Goal: Transaction & Acquisition: Purchase product/service

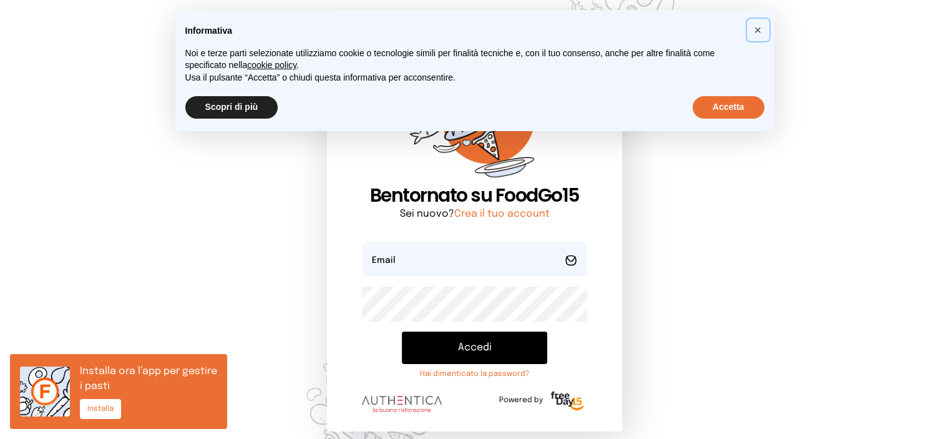
click at [759, 31] on span "×" at bounding box center [758, 30] width 7 height 14
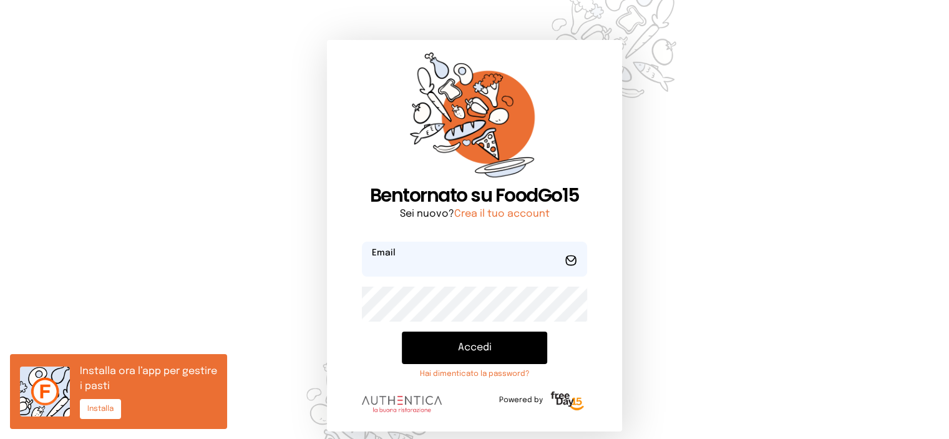
click at [426, 268] on input "email" at bounding box center [475, 259] width 226 height 35
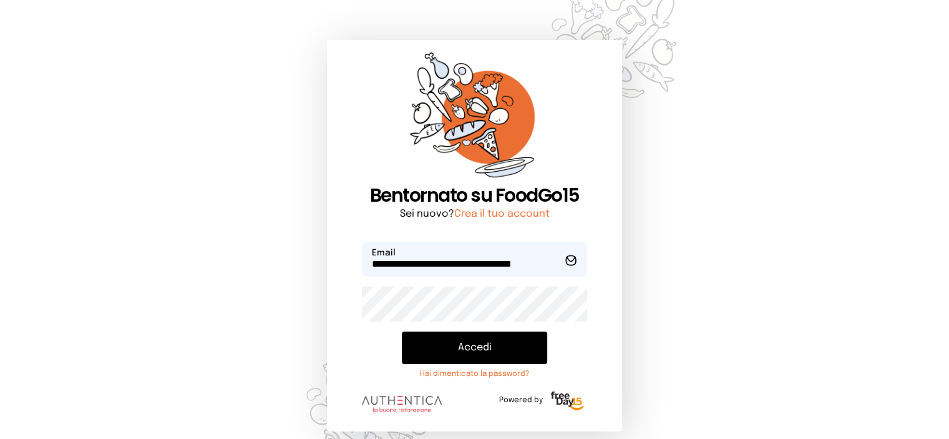
scroll to position [0, 10]
type input "**********"
click at [402, 331] on button "Accedi" at bounding box center [475, 347] width 146 height 32
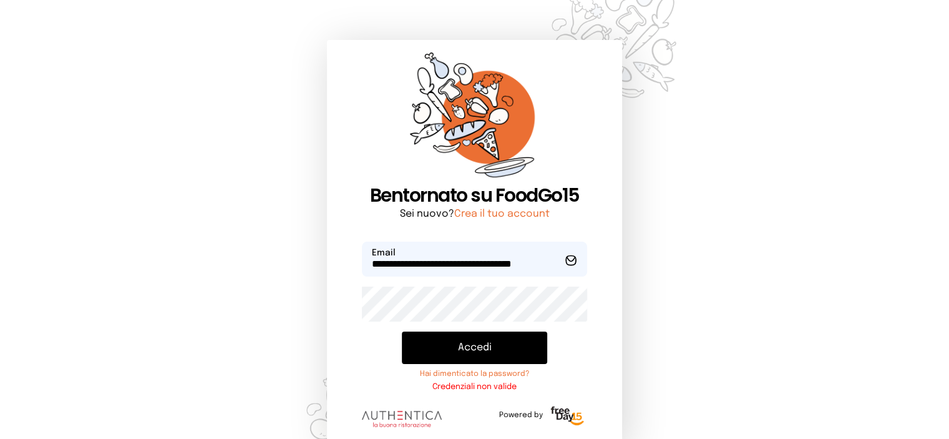
click at [494, 351] on button "Accedi" at bounding box center [475, 347] width 146 height 32
click at [466, 346] on button "Accedi" at bounding box center [475, 347] width 146 height 32
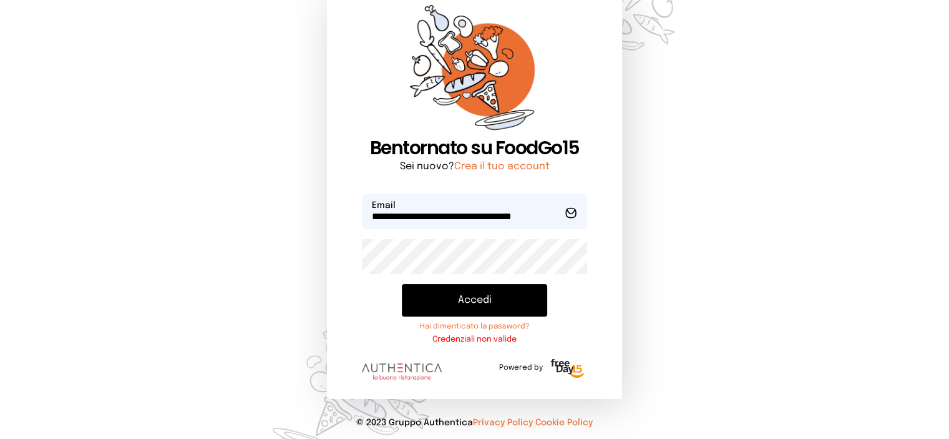
click at [465, 297] on button "Accedi" at bounding box center [475, 300] width 146 height 32
click at [464, 218] on input "**********" at bounding box center [475, 211] width 226 height 35
click at [778, 254] on div "**********" at bounding box center [474, 196] width 949 height 486
click at [682, 279] on div "**********" at bounding box center [474, 196] width 949 height 486
click at [460, 290] on button "Accedi" at bounding box center [475, 300] width 146 height 32
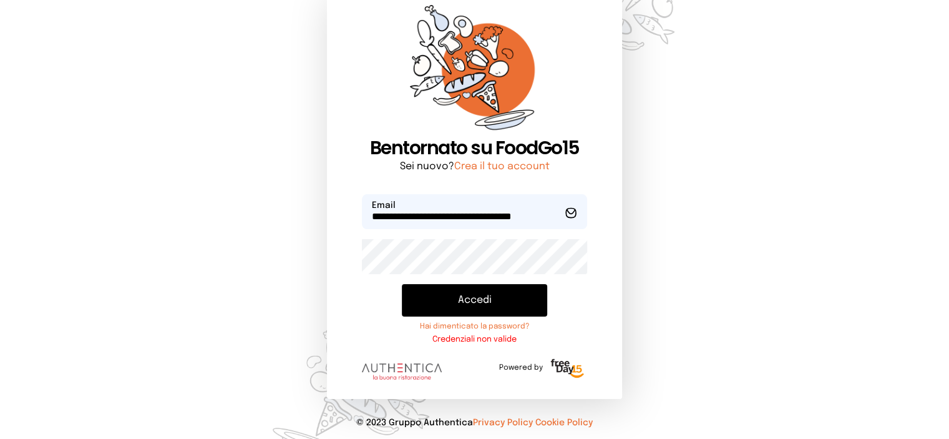
click at [477, 300] on button "Accedi" at bounding box center [475, 300] width 146 height 32
click at [564, 213] on input "**********" at bounding box center [475, 211] width 226 height 35
click at [562, 213] on input "**********" at bounding box center [475, 211] width 226 height 35
click at [562, 214] on input "**********" at bounding box center [475, 211] width 226 height 35
click at [562, 213] on input "**********" at bounding box center [475, 211] width 226 height 35
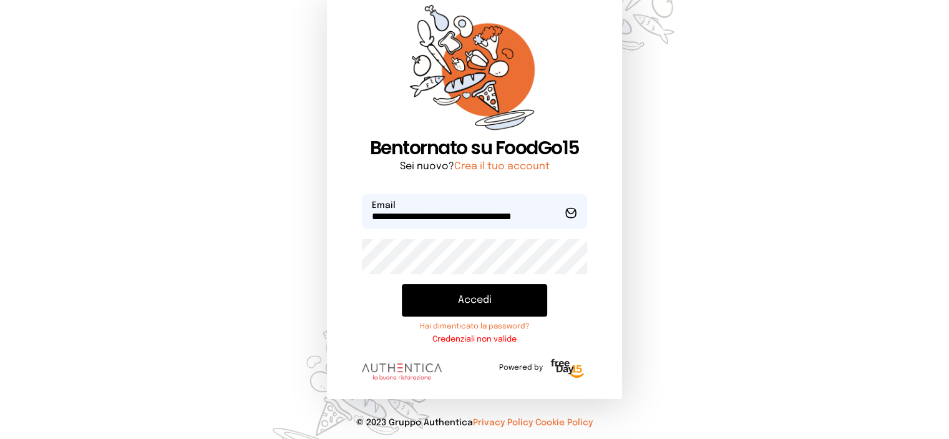
click at [557, 214] on input "**********" at bounding box center [475, 211] width 226 height 35
click at [402, 284] on button "Accedi" at bounding box center [475, 300] width 146 height 32
click at [445, 301] on button "Accedi" at bounding box center [475, 300] width 146 height 32
click at [504, 165] on link "Crea il tuo account" at bounding box center [501, 166] width 95 height 11
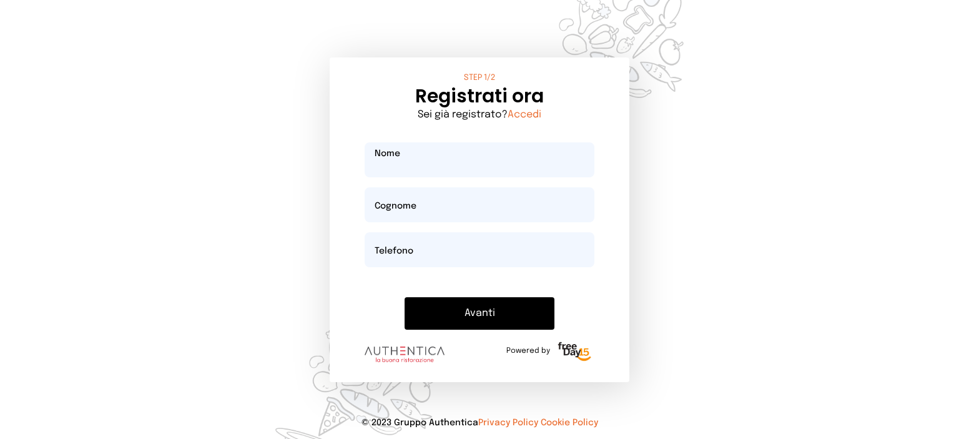
click at [499, 167] on input "text" at bounding box center [479, 159] width 230 height 35
click at [488, 166] on input "text" at bounding box center [479, 159] width 230 height 35
click at [423, 164] on input "text" at bounding box center [479, 159] width 230 height 35
click at [494, 165] on input "text" at bounding box center [479, 159] width 230 height 35
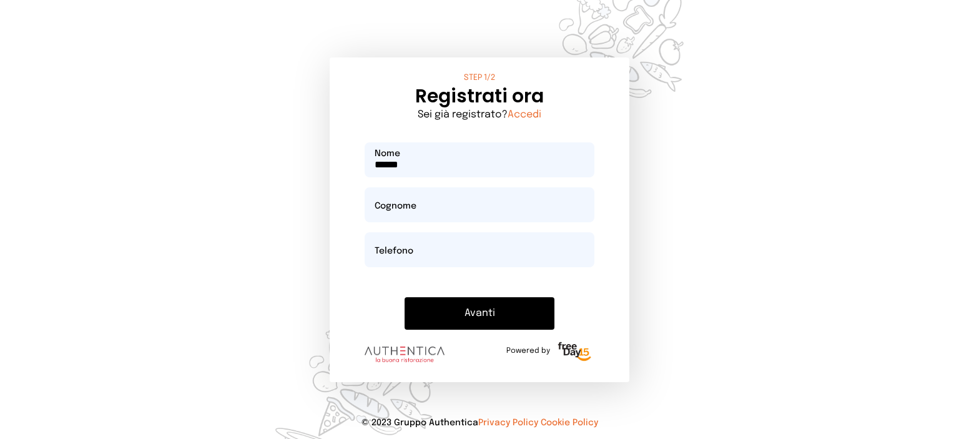
type input "******"
click at [424, 209] on input "text" at bounding box center [479, 204] width 230 height 35
type input "**********"
click at [398, 247] on input "text" at bounding box center [479, 249] width 230 height 35
type input "**********"
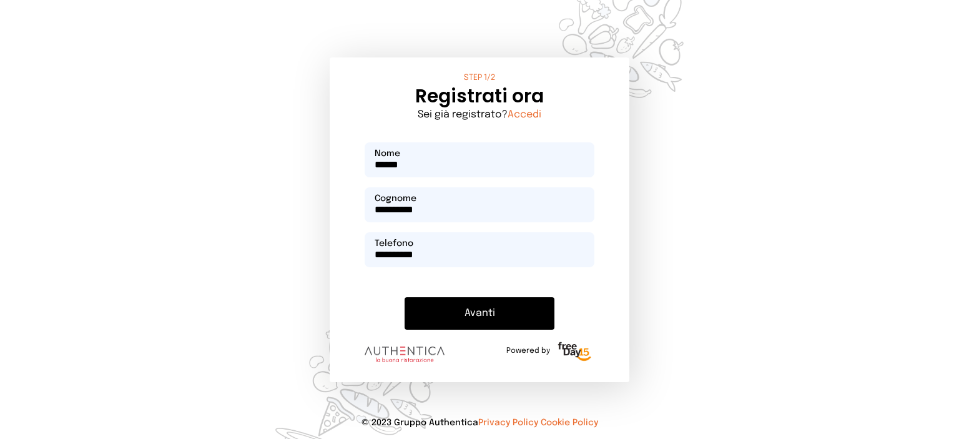
click at [404, 297] on button "Avanti" at bounding box center [479, 313] width 150 height 32
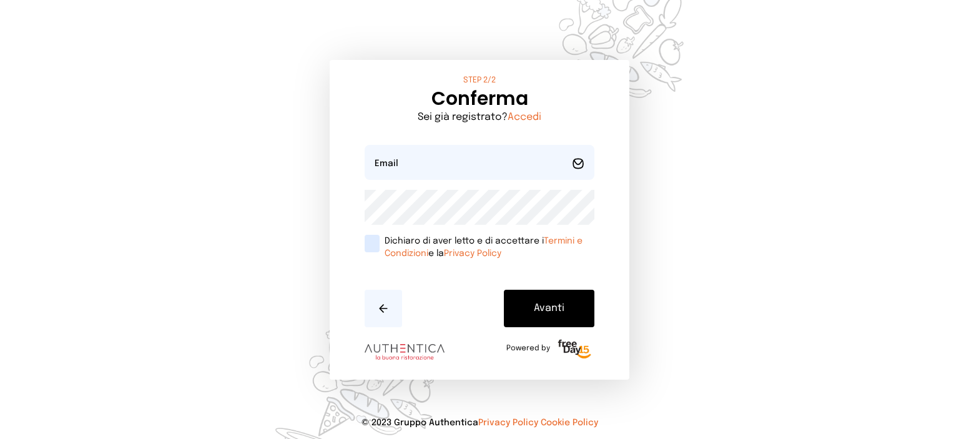
click at [456, 312] on div "Avanti" at bounding box center [479, 298] width 230 height 57
click at [437, 169] on input "email" at bounding box center [479, 162] width 230 height 35
type input "**********"
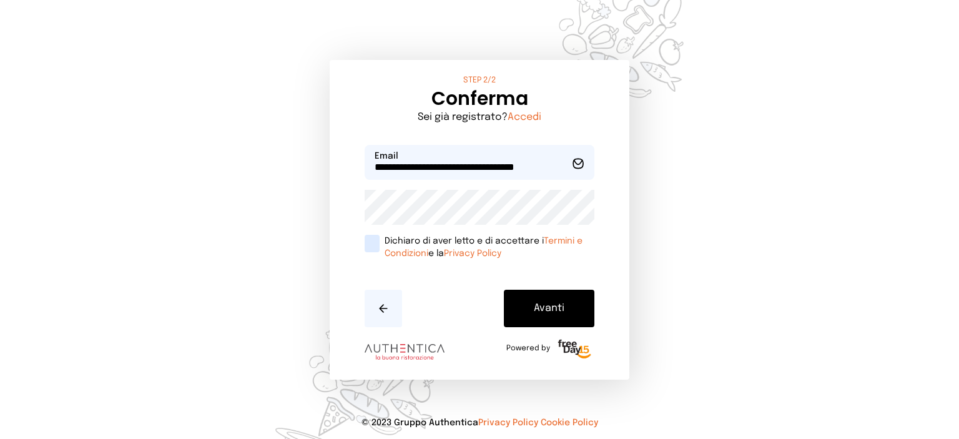
click at [373, 243] on label "Dichiaro di aver letto e di accettare i Termini e Condizioni e la Privacy Policy" at bounding box center [479, 247] width 230 height 25
click at [547, 306] on button "Avanti" at bounding box center [549, 308] width 90 height 37
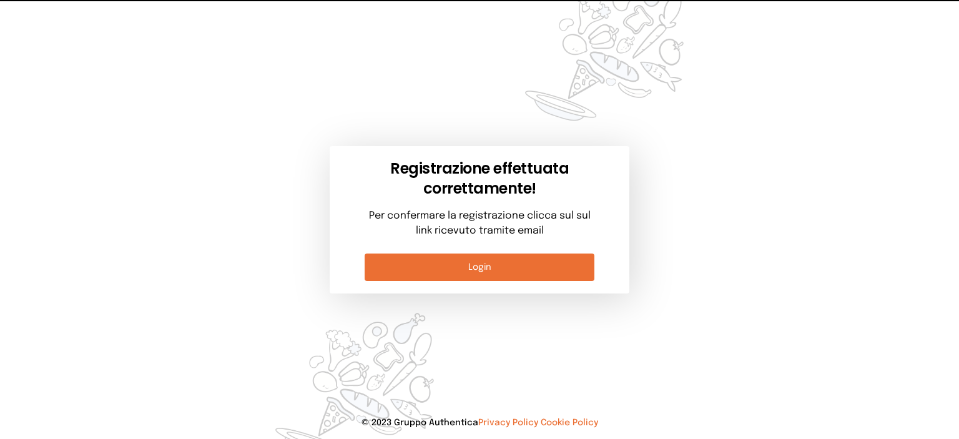
click at [548, 306] on div "Registrazione effettuata correttamente! Per confermare la registrazione clicca …" at bounding box center [479, 219] width 399 height 439
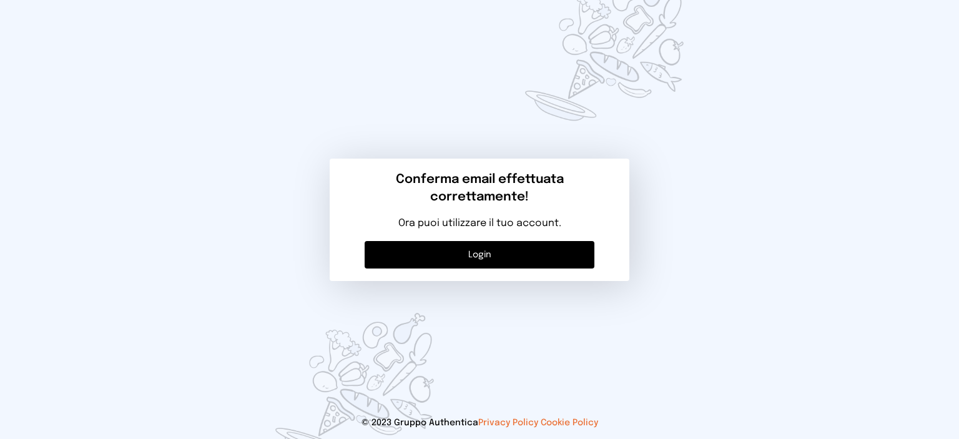
click at [496, 257] on link "Login" at bounding box center [479, 254] width 230 height 27
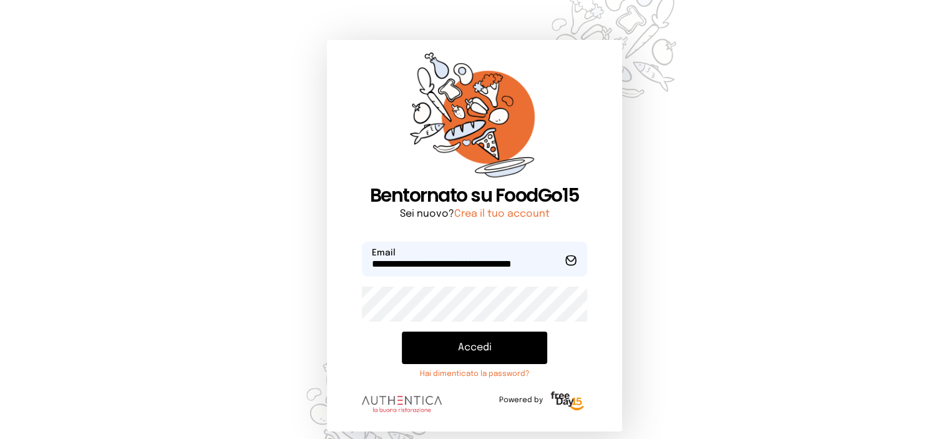
click at [467, 346] on button "Accedi" at bounding box center [475, 347] width 146 height 32
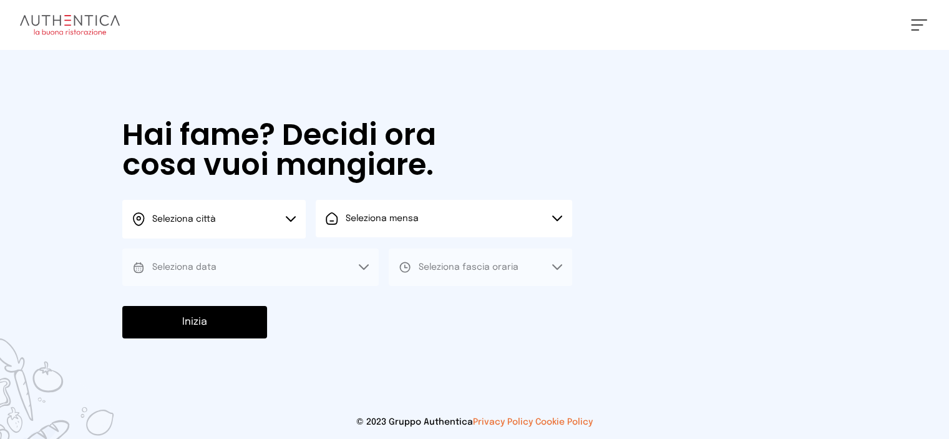
click at [289, 218] on icon at bounding box center [291, 219] width 10 height 6
click at [246, 219] on button "Seleziona città" at bounding box center [213, 219] width 183 height 39
click at [213, 230] on button "Seleziona città" at bounding box center [213, 219] width 183 height 39
click at [180, 261] on li "Terni" at bounding box center [213, 255] width 183 height 34
click at [557, 218] on icon at bounding box center [557, 218] width 10 height 6
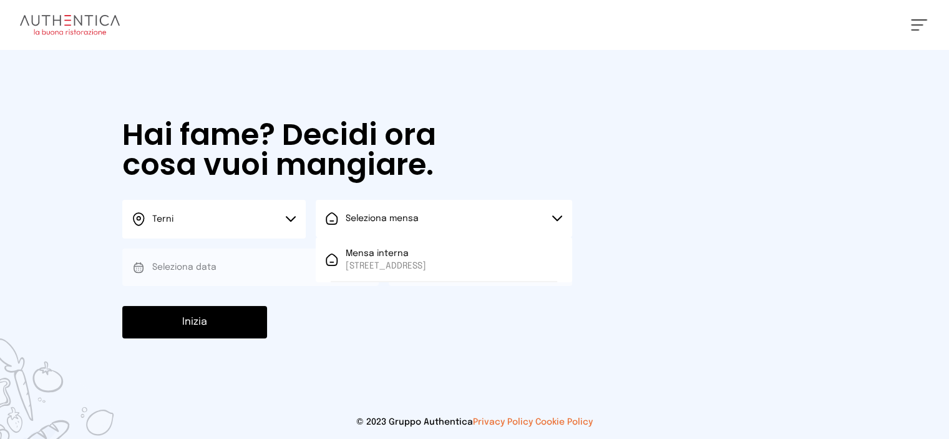
click at [416, 218] on span "Seleziona mensa" at bounding box center [382, 218] width 73 height 9
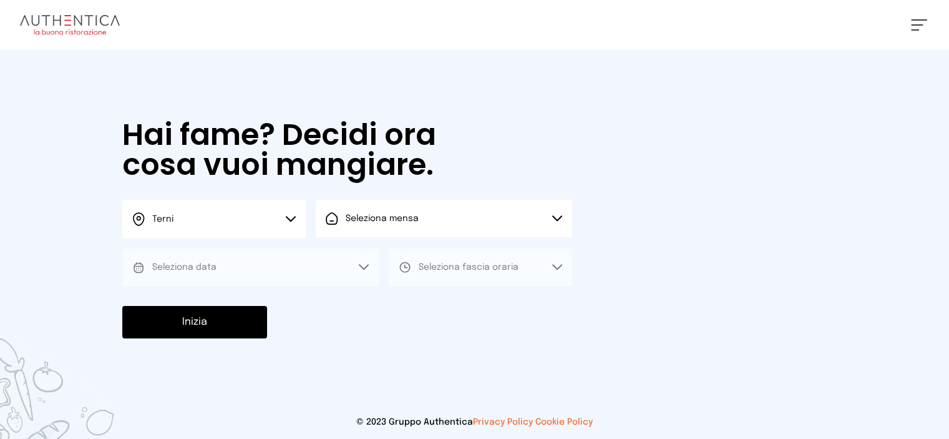
click at [554, 219] on icon at bounding box center [557, 218] width 10 height 6
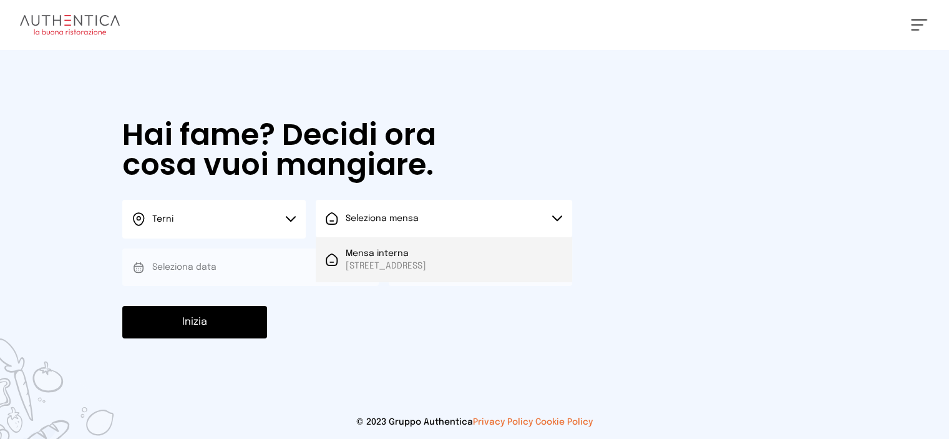
click at [388, 257] on span "Mensa interna" at bounding box center [386, 253] width 81 height 12
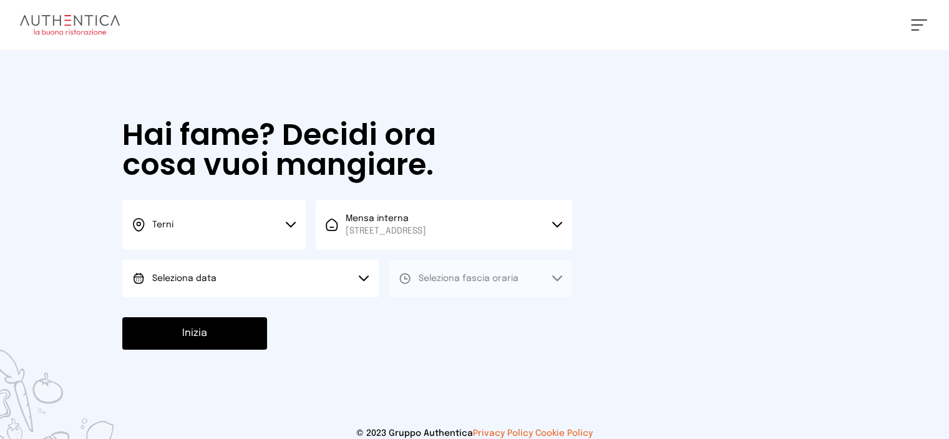
click at [207, 276] on span "Seleziona data" at bounding box center [184, 278] width 64 height 9
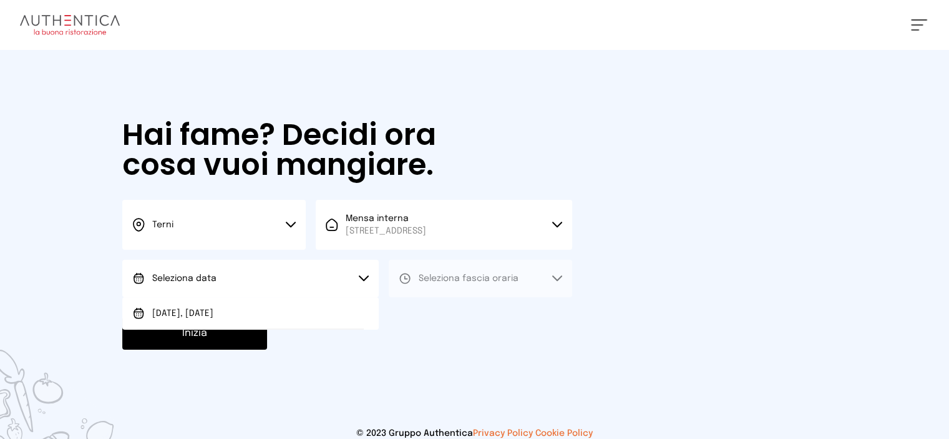
click at [442, 345] on div at bounding box center [474, 219] width 949 height 439
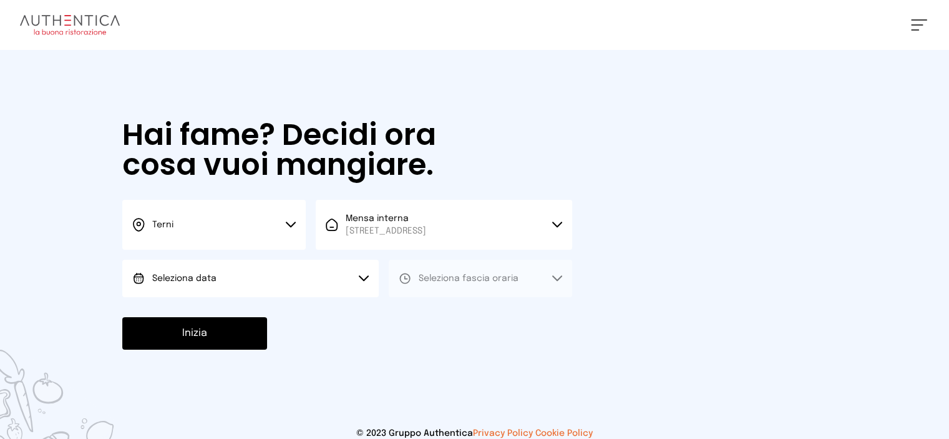
click at [364, 276] on icon at bounding box center [364, 278] width 10 height 6
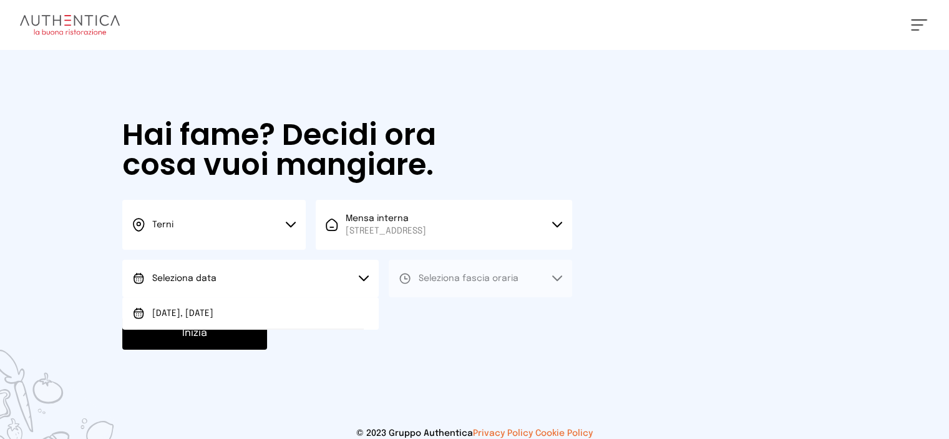
click at [227, 280] on button "Seleziona data" at bounding box center [250, 278] width 257 height 37
click at [214, 280] on span "Seleziona data" at bounding box center [184, 278] width 64 height 9
click at [362, 279] on icon at bounding box center [364, 278] width 10 height 6
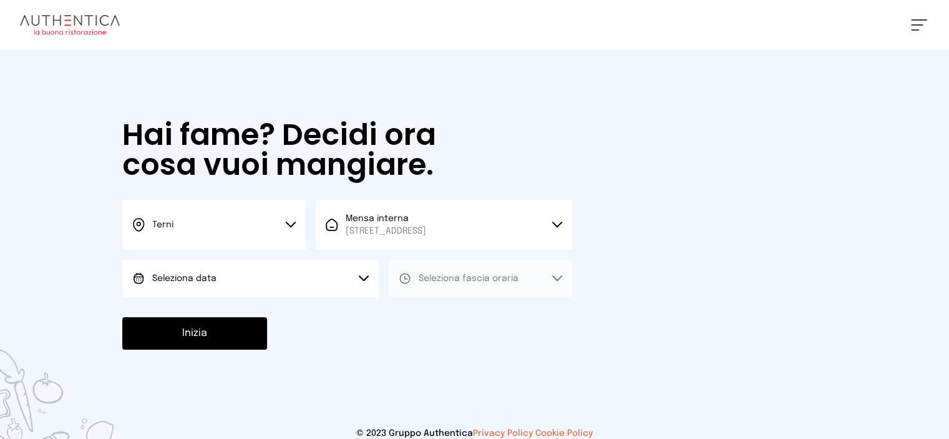
click at [143, 278] on 1 at bounding box center [138, 278] width 9 height 9
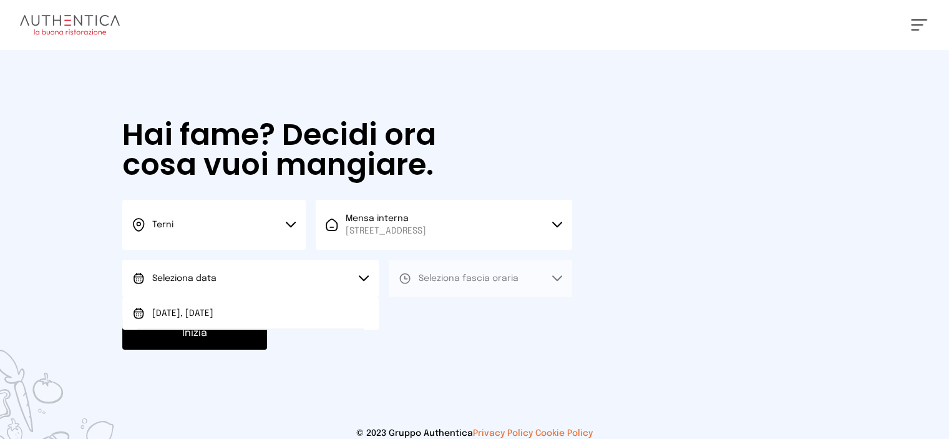
click at [185, 279] on span "Seleziona data" at bounding box center [184, 278] width 64 height 9
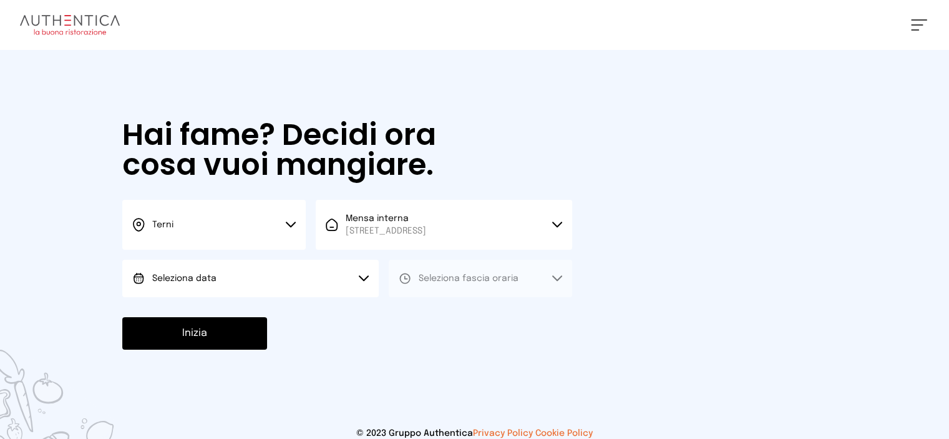
click at [362, 277] on icon at bounding box center [364, 278] width 10 height 6
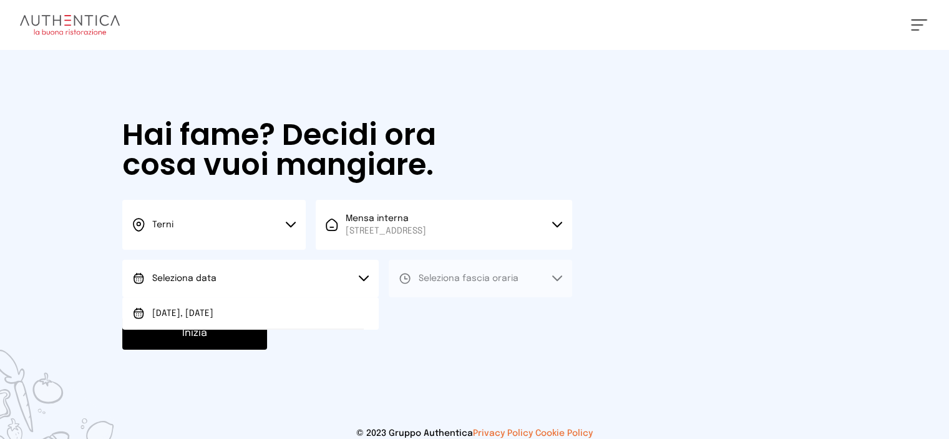
click at [194, 275] on span "Seleziona data" at bounding box center [184, 278] width 64 height 9
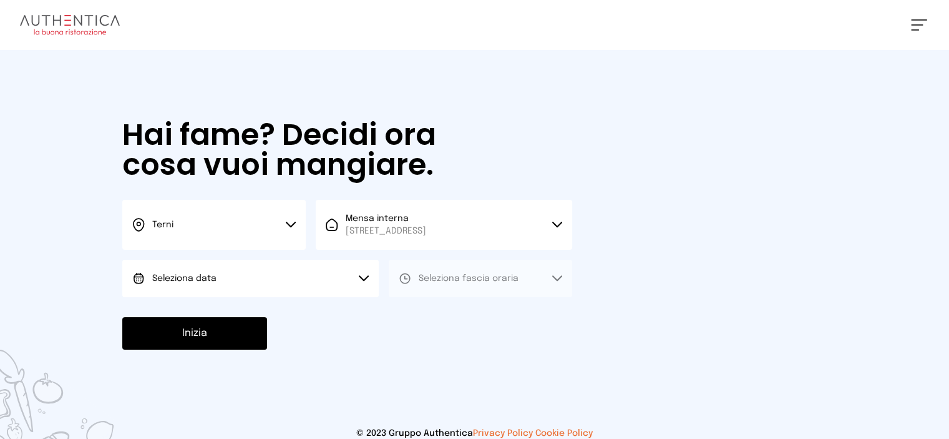
click at [187, 280] on span "Seleziona data" at bounding box center [184, 278] width 64 height 9
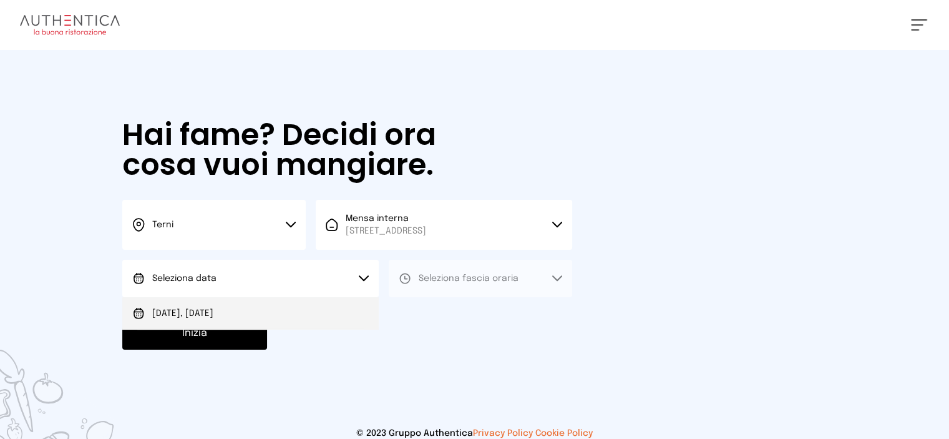
click at [195, 313] on span "Oggi, 26/09/2025" at bounding box center [182, 313] width 61 height 12
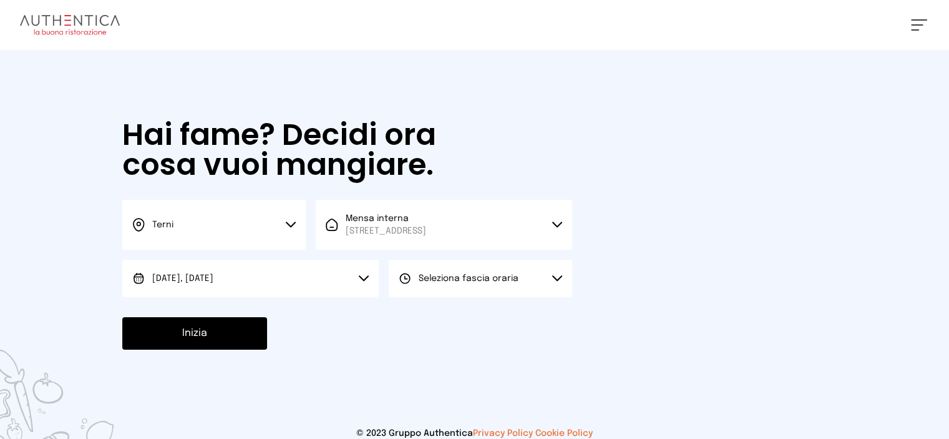
click at [477, 278] on span "Seleziona fascia oraria" at bounding box center [469, 278] width 100 height 9
click at [432, 311] on span "Pranzo" at bounding box center [434, 313] width 30 height 12
click at [222, 326] on button "Inizia" at bounding box center [194, 333] width 145 height 32
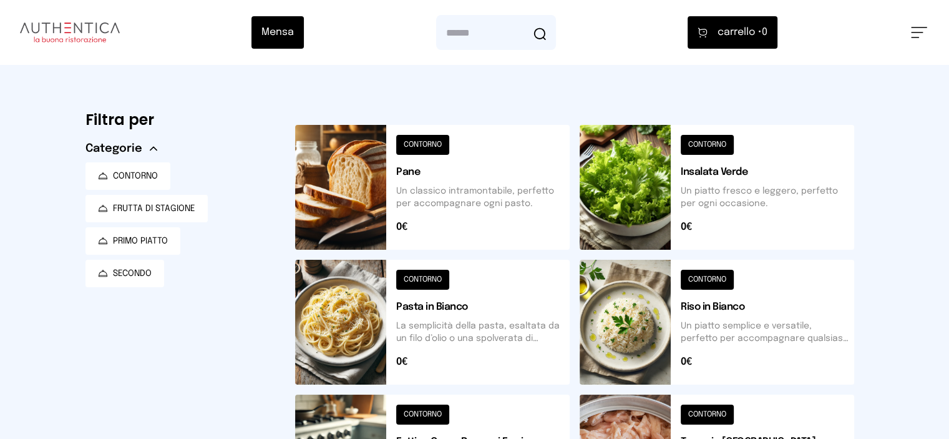
click at [347, 197] on button at bounding box center [432, 187] width 275 height 125
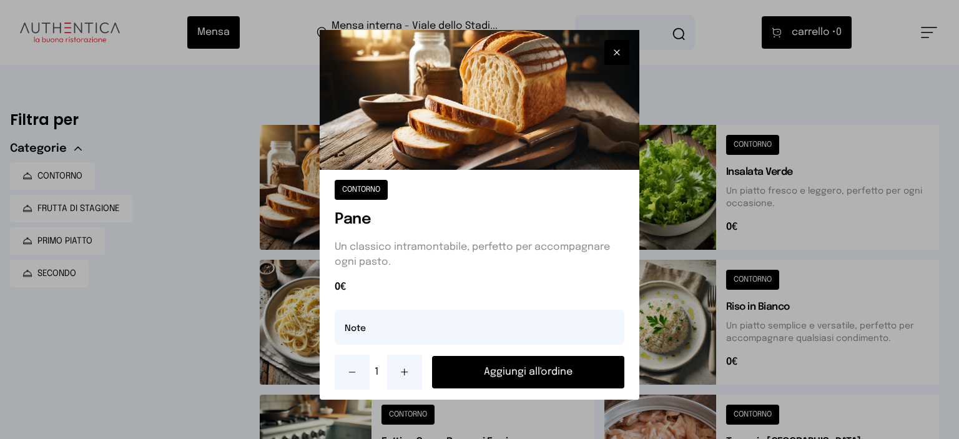
click at [301, 210] on div at bounding box center [479, 219] width 959 height 439
click at [542, 376] on button "Aggiungi all'ordine" at bounding box center [528, 372] width 192 height 32
click at [509, 369] on button "Aggiungi all'ordine" at bounding box center [528, 372] width 192 height 32
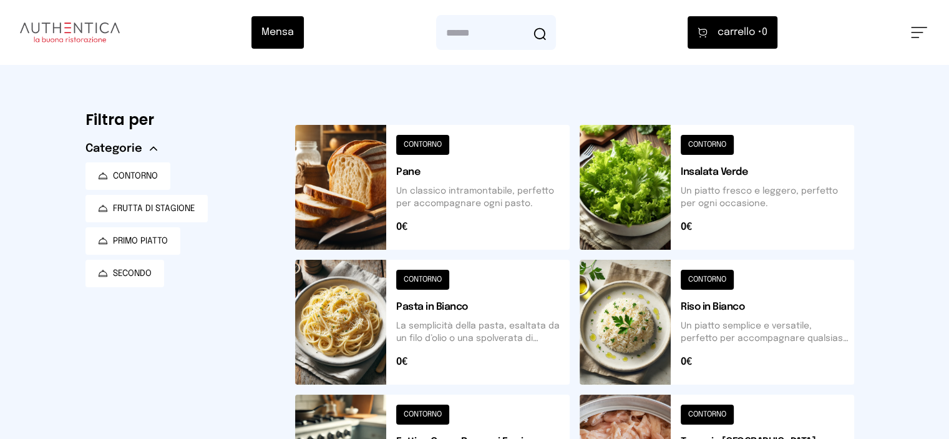
click at [525, 365] on button at bounding box center [432, 322] width 275 height 125
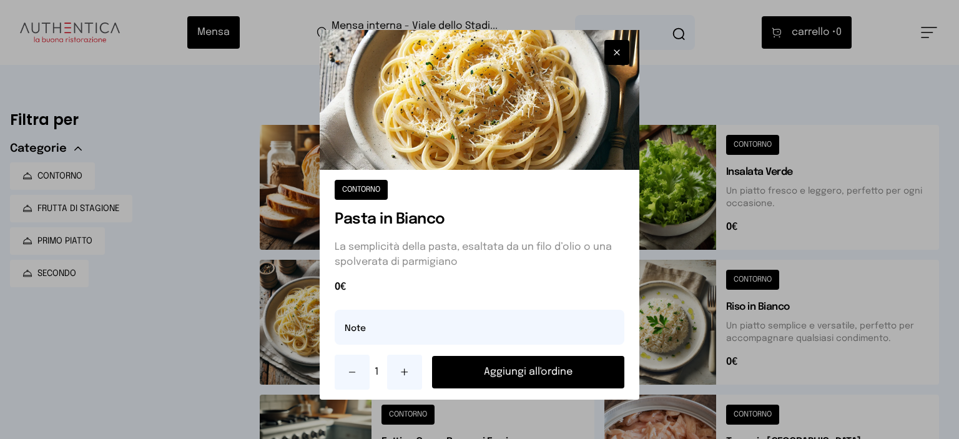
click at [162, 120] on div at bounding box center [479, 219] width 959 height 439
click at [523, 364] on button "Aggiungi all'ordine" at bounding box center [528, 372] width 192 height 32
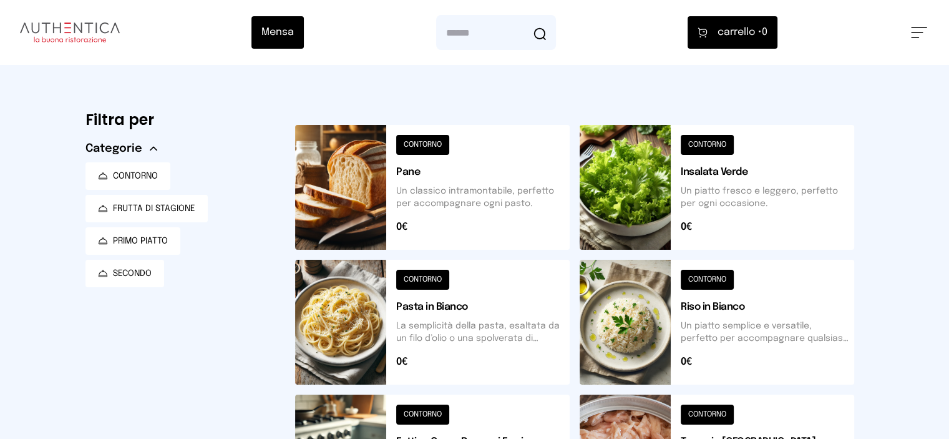
scroll to position [125, 0]
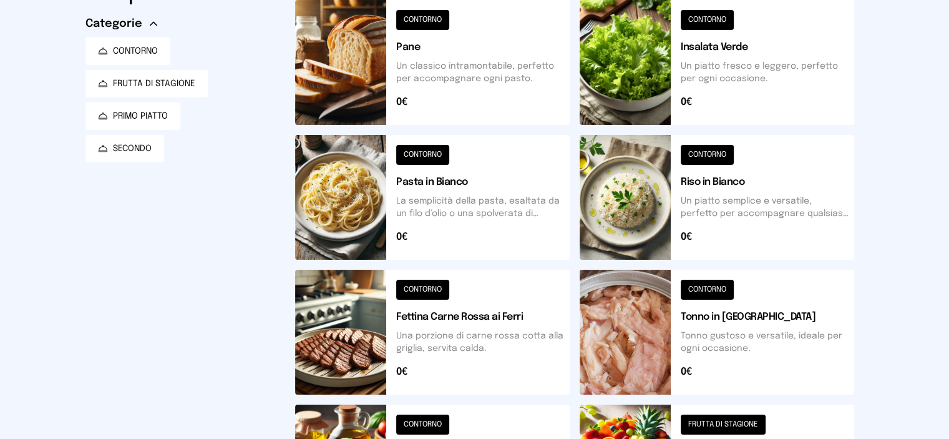
click at [683, 95] on button at bounding box center [717, 62] width 275 height 125
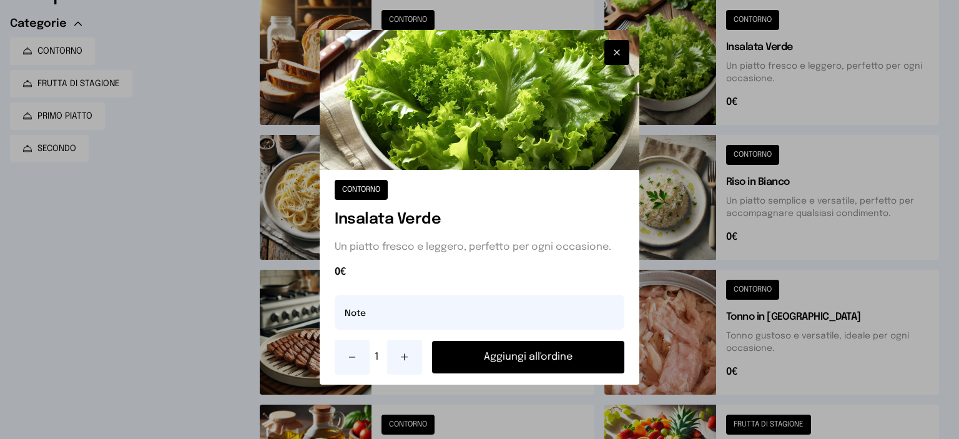
click at [172, 225] on div at bounding box center [479, 219] width 959 height 439
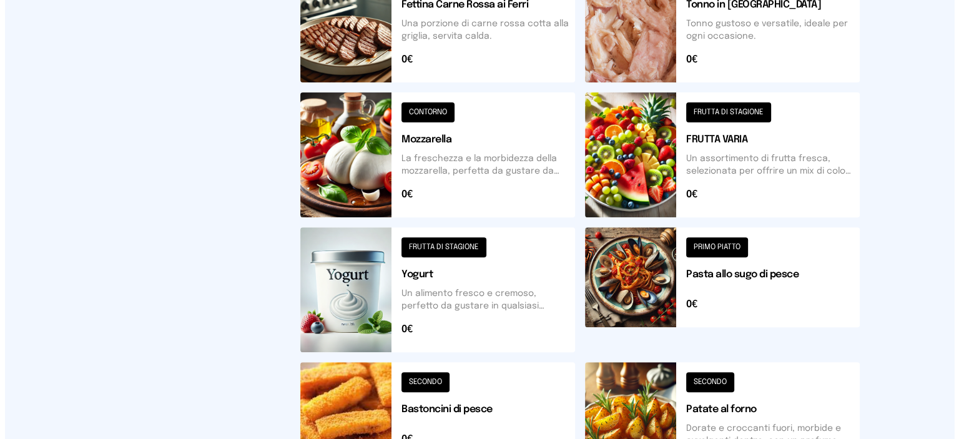
scroll to position [499, 0]
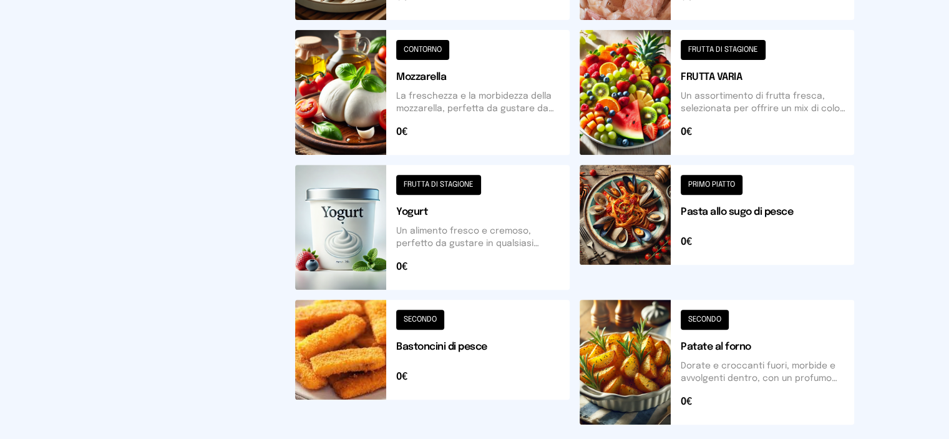
click at [331, 245] on button at bounding box center [432, 227] width 275 height 125
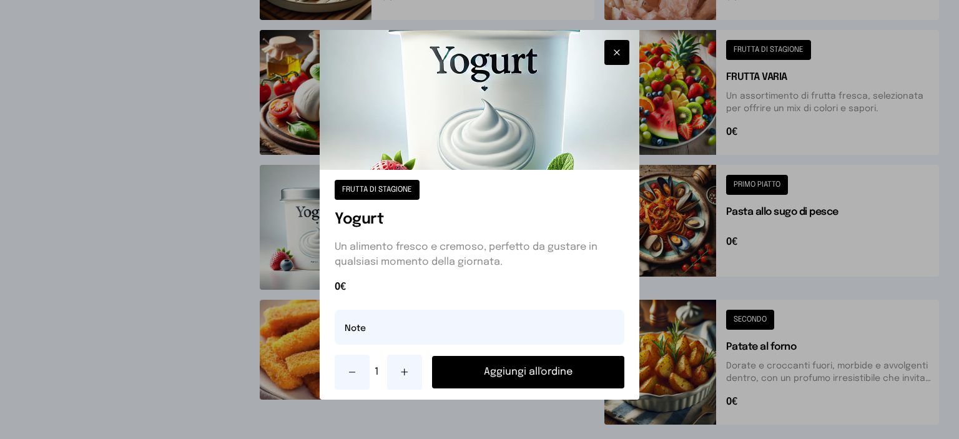
click at [330, 208] on div "FRUTTA DI STAGIONE Yogurt Un alimento fresco e cremoso, perfetto da gustare in …" at bounding box center [480, 285] width 320 height 230
click at [520, 367] on button "Aggiungi all'ordine" at bounding box center [528, 372] width 192 height 32
click at [522, 369] on button "Aggiungi all'ordine" at bounding box center [528, 372] width 192 height 32
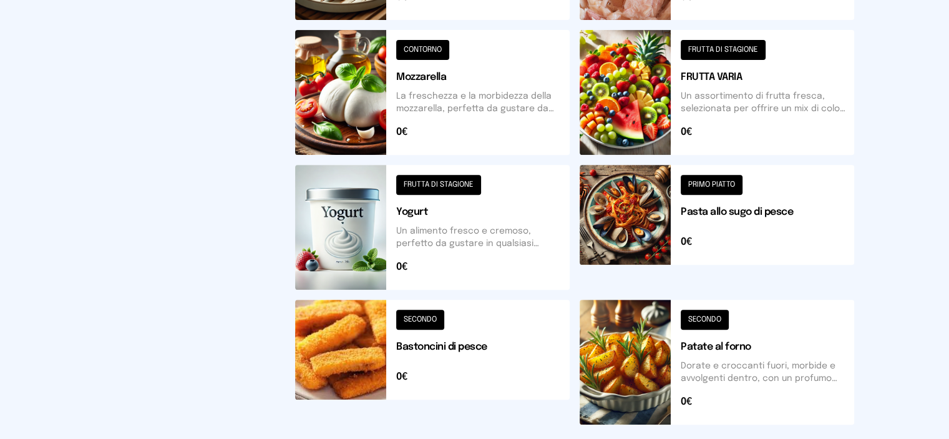
click at [105, 257] on div "Filtra per Categorie CONTORNO FRUTTA DI STAGIONE PRIMO PIATTO SECONDO" at bounding box center [181, 20] width 190 height 829
click at [511, 371] on button at bounding box center [432, 362] width 275 height 125
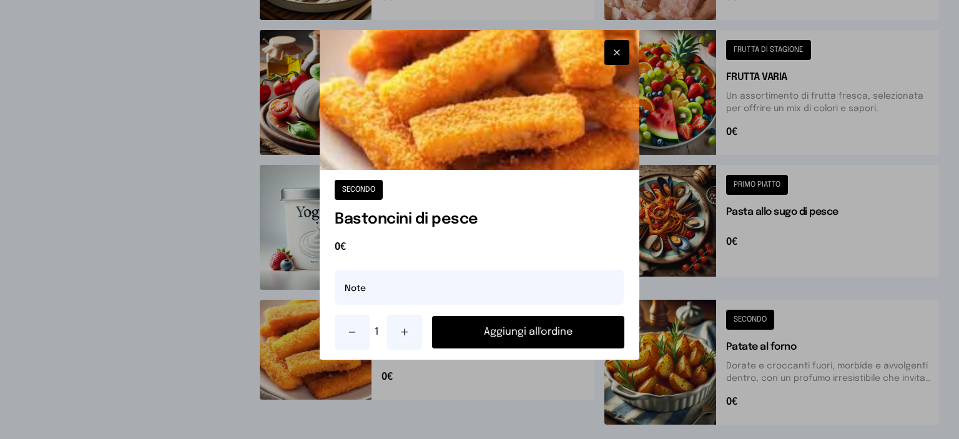
click at [617, 54] on icon "button" at bounding box center [617, 52] width 10 height 12
click at [613, 51] on icon "button" at bounding box center [617, 52] width 10 height 12
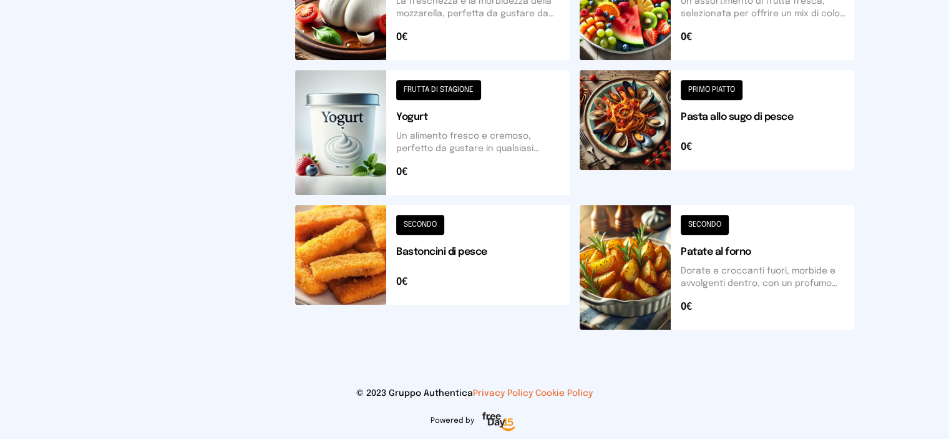
scroll to position [220, 0]
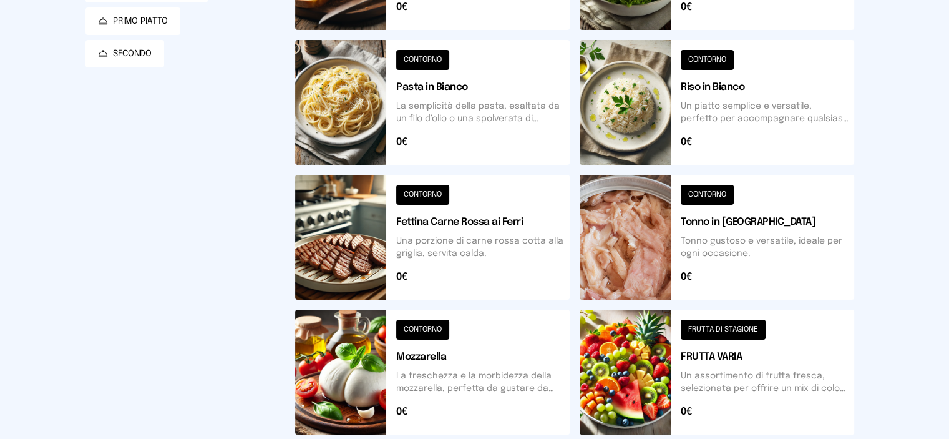
click at [335, 244] on button at bounding box center [432, 237] width 275 height 125
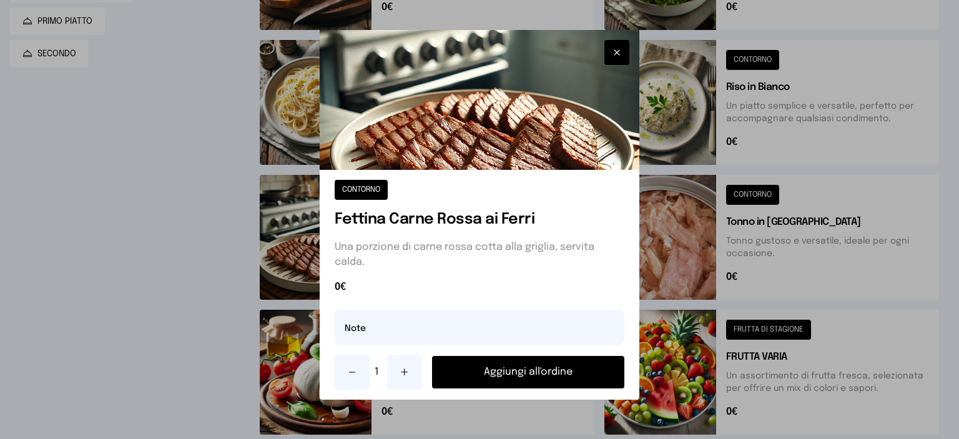
click at [397, 194] on div "CONTORNO Fettina Carne Rossa ai Ferri Una porzione di carne rossa cotta alla gr…" at bounding box center [480, 285] width 320 height 230
click at [327, 219] on div "CONTORNO Fettina Carne Rossa ai Ferri Una porzione di carne rossa cotta alla gr…" at bounding box center [480, 285] width 320 height 230
click at [341, 235] on div "CONTORNO Fettina Carne Rossa ai Ferri Una porzione di carne rossa cotta alla gr…" at bounding box center [480, 285] width 320 height 230
click at [528, 364] on button "Aggiungi all'ordine" at bounding box center [528, 372] width 192 height 32
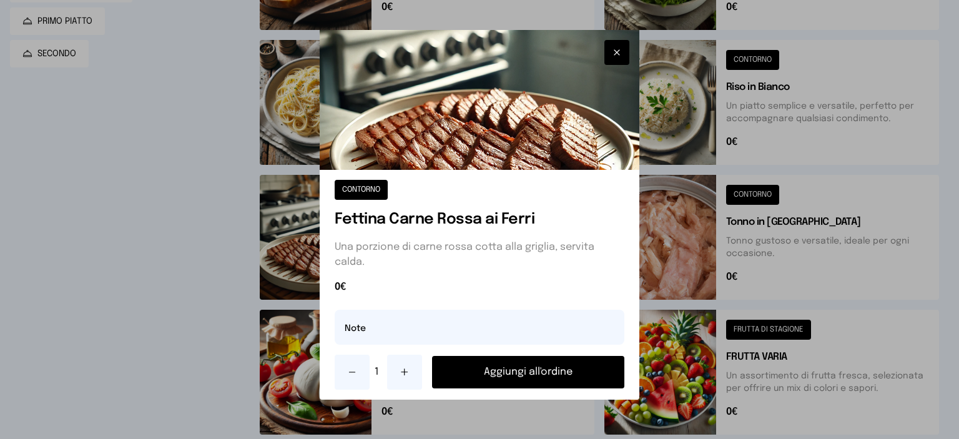
click at [532, 374] on button "Aggiungi all'ordine" at bounding box center [528, 372] width 192 height 32
click at [540, 367] on button "Aggiungi all'ordine" at bounding box center [528, 372] width 192 height 32
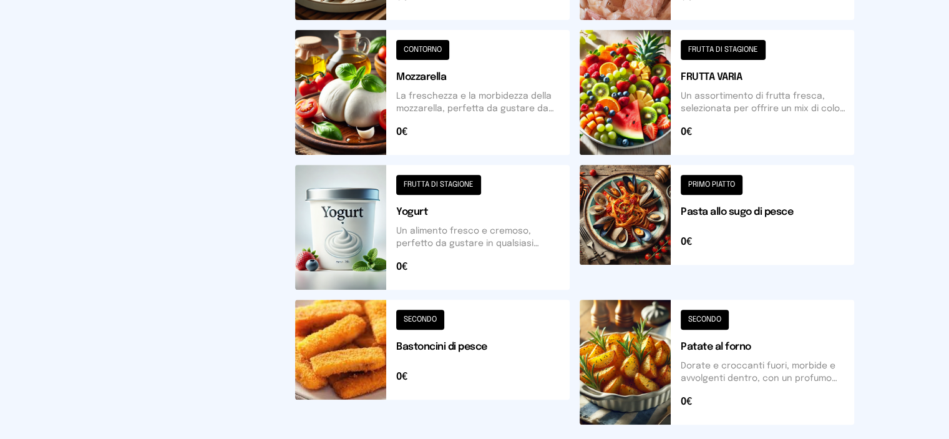
scroll to position [437, 0]
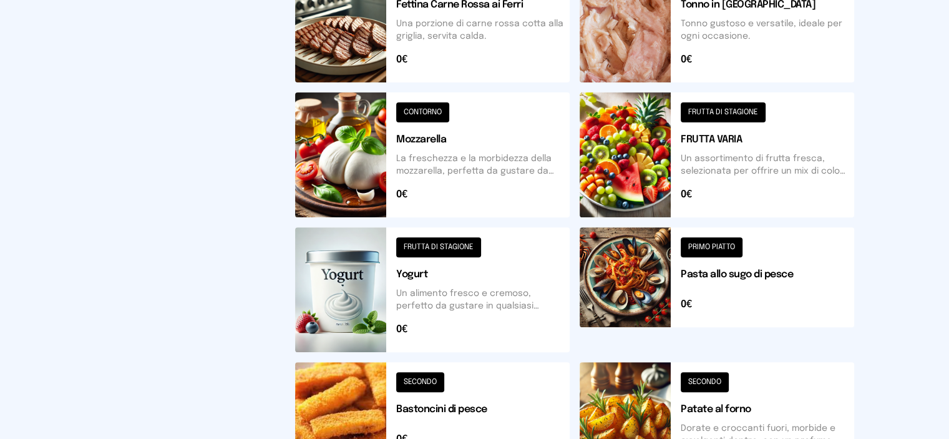
click at [735, 320] on button at bounding box center [717, 289] width 275 height 125
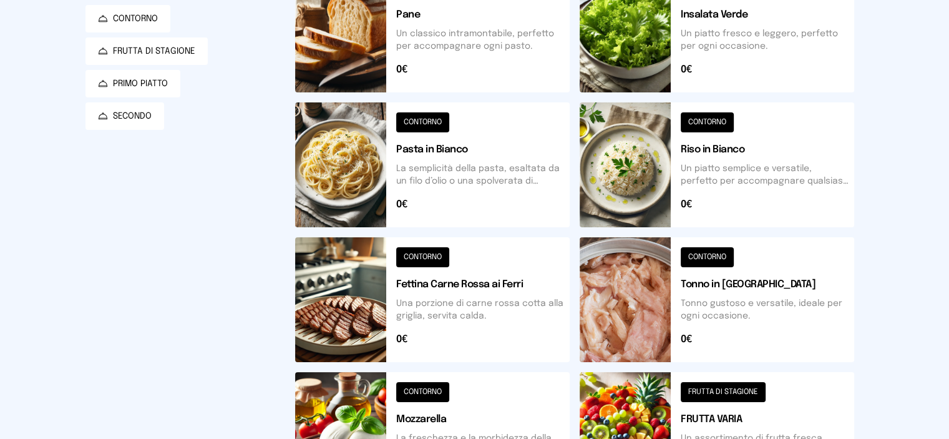
scroll to position [0, 0]
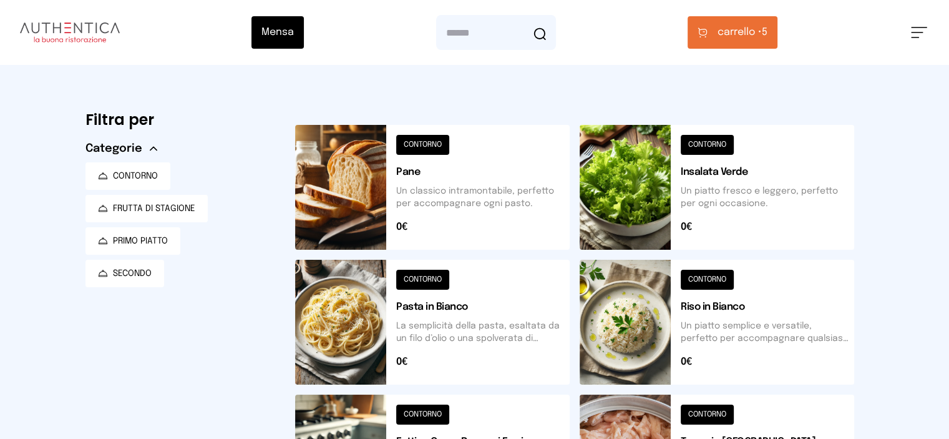
click at [762, 31] on span "carrello •" at bounding box center [740, 32] width 44 height 15
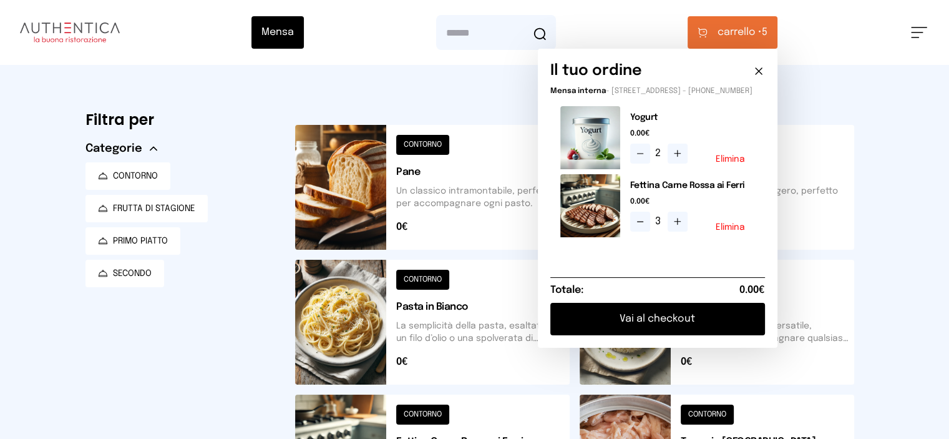
click at [645, 159] on icon at bounding box center [640, 154] width 10 height 10
click at [645, 227] on icon at bounding box center [640, 222] width 10 height 10
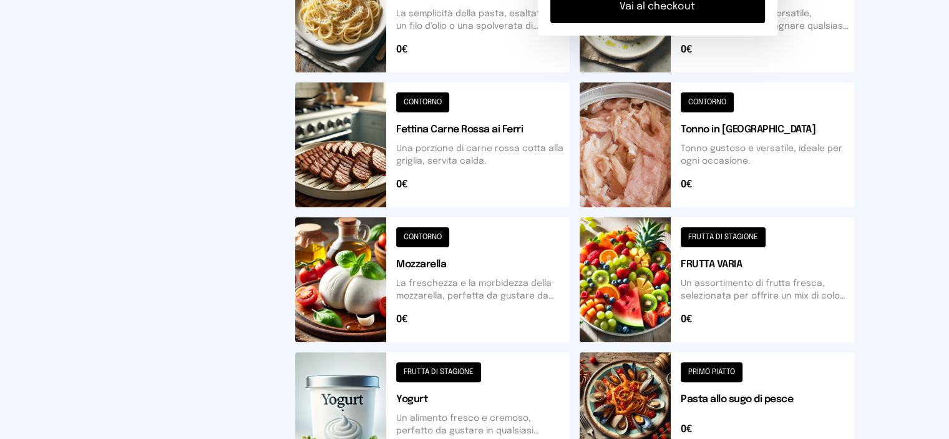
scroll to position [499, 0]
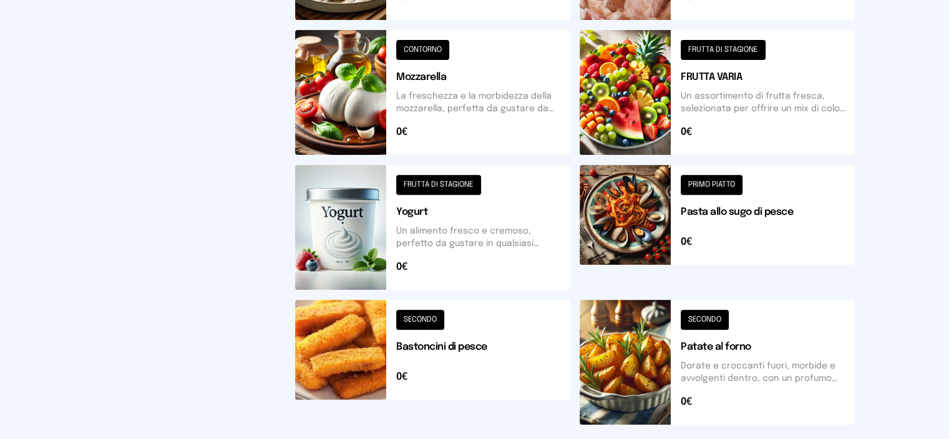
click at [668, 354] on button at bounding box center [717, 362] width 275 height 125
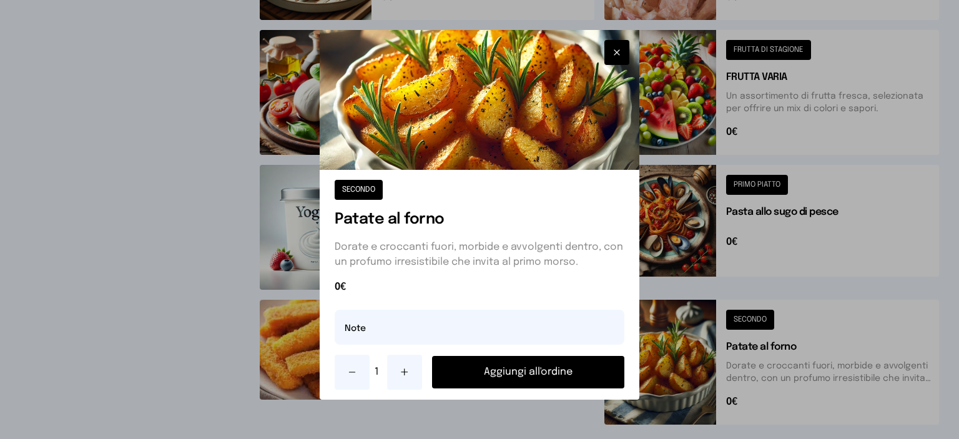
click at [519, 370] on button "Aggiungi all'ordine" at bounding box center [528, 372] width 192 height 32
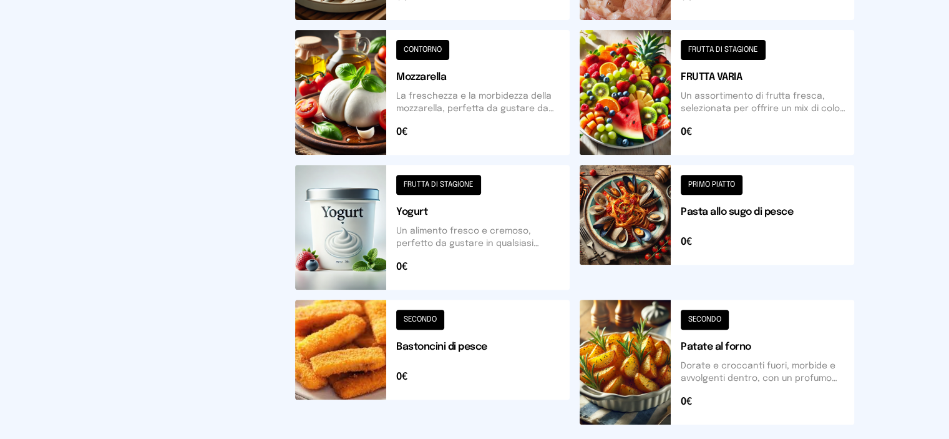
click at [515, 370] on button "Aggiungi all'ordine" at bounding box center [523, 372] width 189 height 32
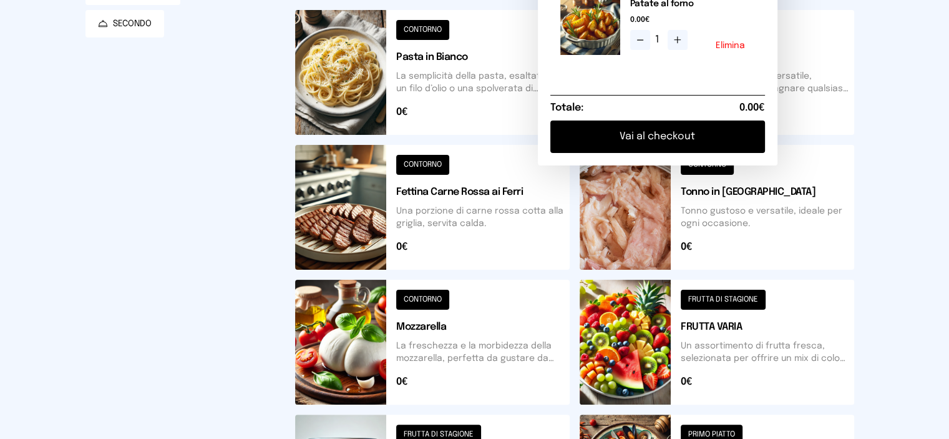
scroll to position [0, 0]
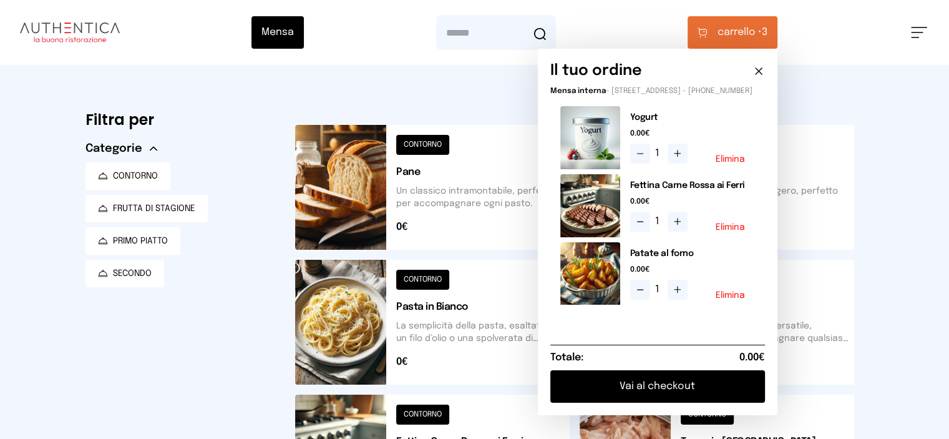
click at [337, 199] on button at bounding box center [432, 187] width 275 height 125
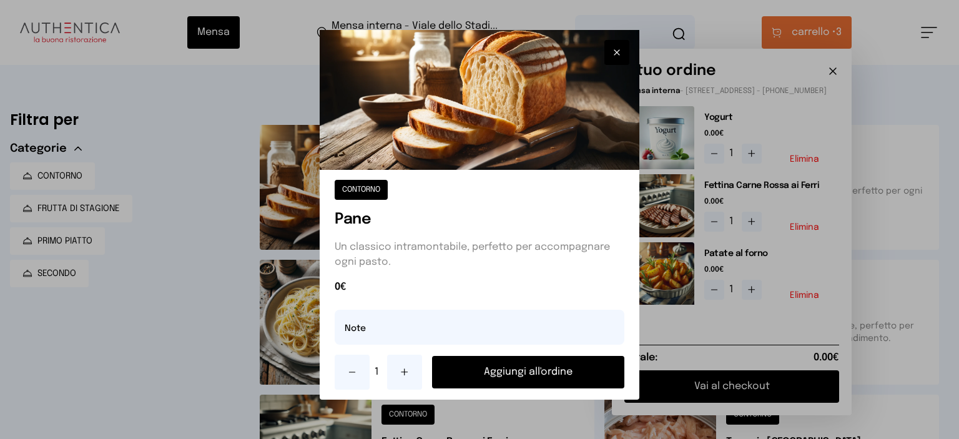
click at [515, 373] on button "Aggiungi all'ordine" at bounding box center [528, 372] width 192 height 32
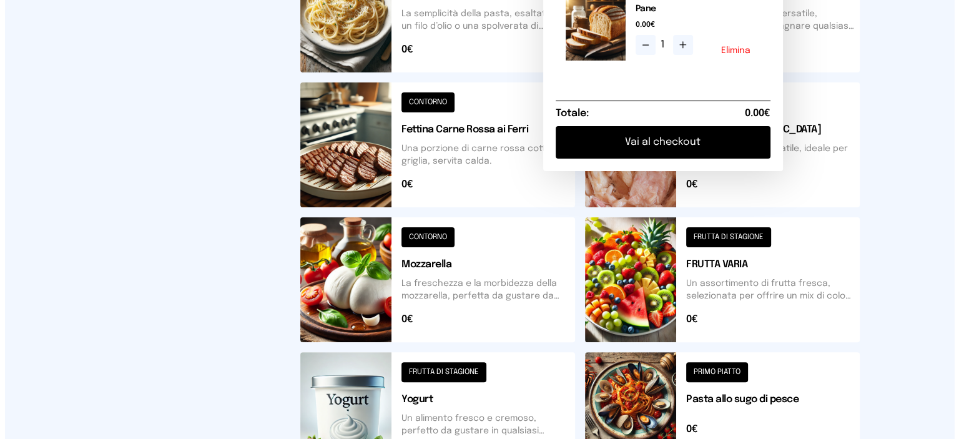
scroll to position [437, 0]
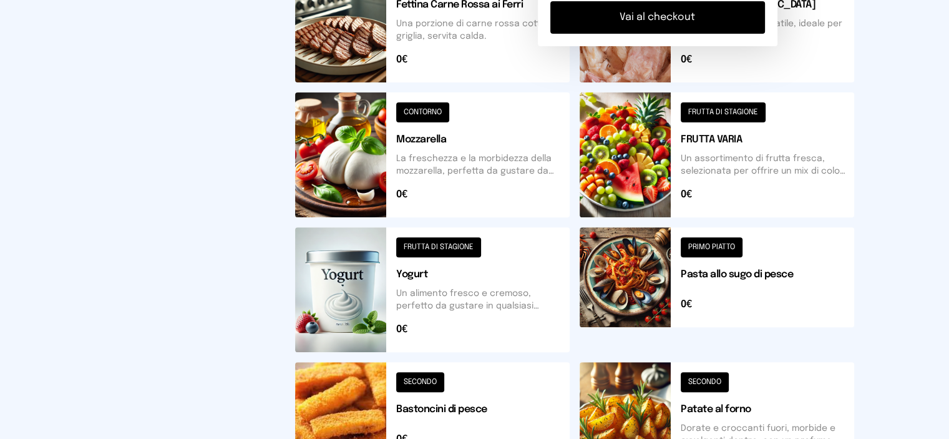
click at [761, 120] on button at bounding box center [717, 154] width 275 height 125
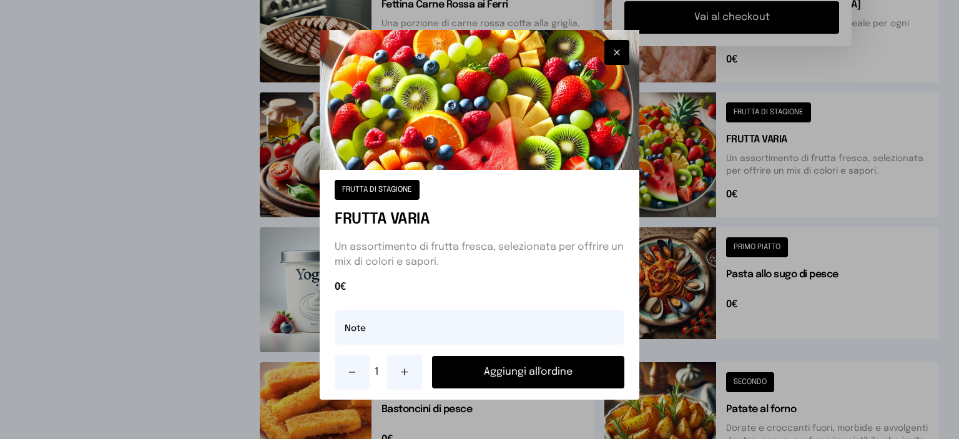
click at [570, 372] on button "Aggiungi all'ordine" at bounding box center [528, 372] width 192 height 32
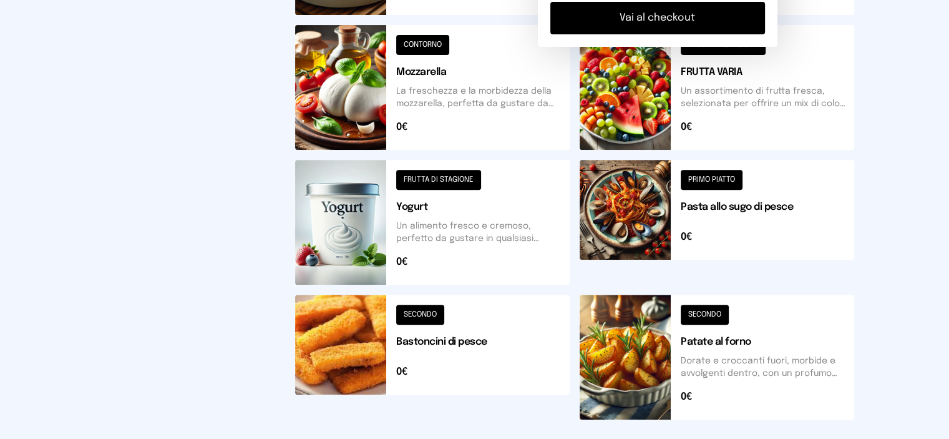
scroll to position [130, 0]
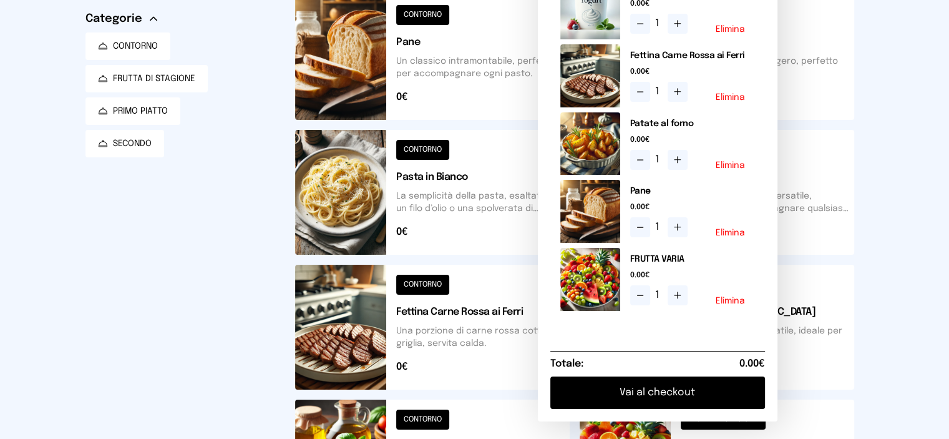
click at [745, 400] on button "Vai al checkout" at bounding box center [657, 392] width 215 height 32
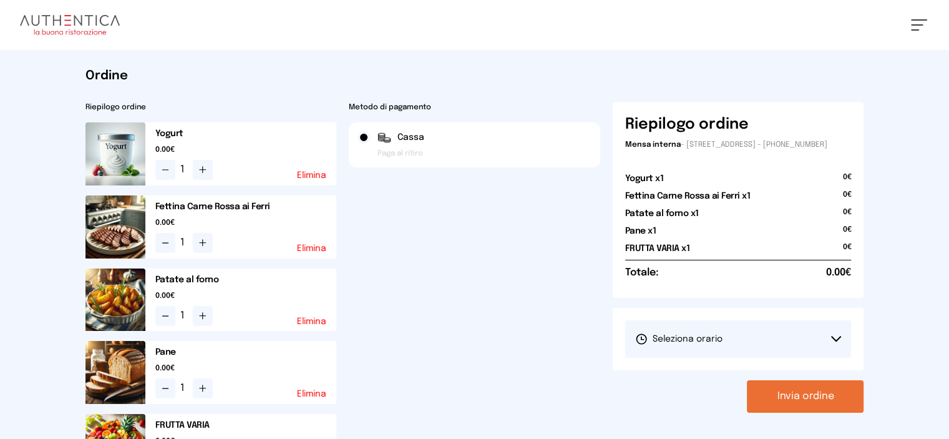
click at [864, 406] on button "Invia ordine" at bounding box center [805, 396] width 117 height 32
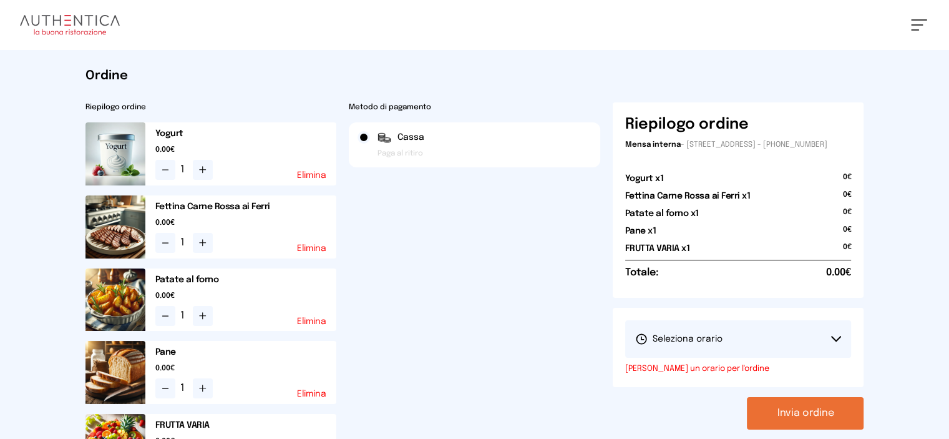
click at [864, 406] on div "Riepilogo ordine Mensa interna - Viale dello Stadio, 77, 05100 Terni TR, Italia…" at bounding box center [739, 299] width 252 height 394
click at [846, 410] on button "Invia ordine" at bounding box center [805, 413] width 117 height 32
click at [790, 346] on button "Seleziona orario" at bounding box center [738, 338] width 227 height 37
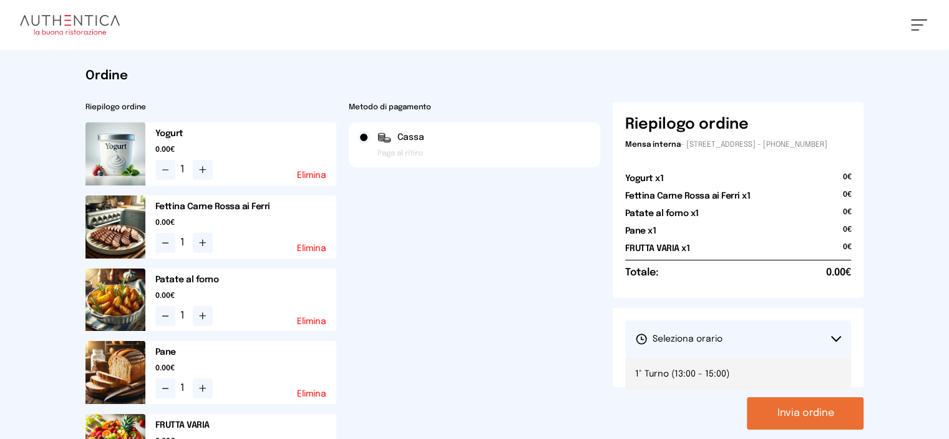
click at [704, 380] on span "1° Turno (13:00 - 15:00)" at bounding box center [682, 374] width 94 height 12
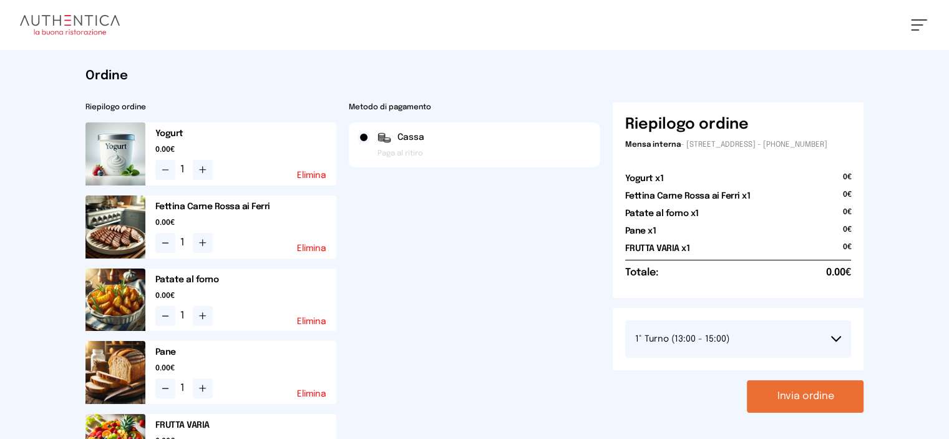
click at [864, 401] on button "Invia ordine" at bounding box center [805, 396] width 117 height 32
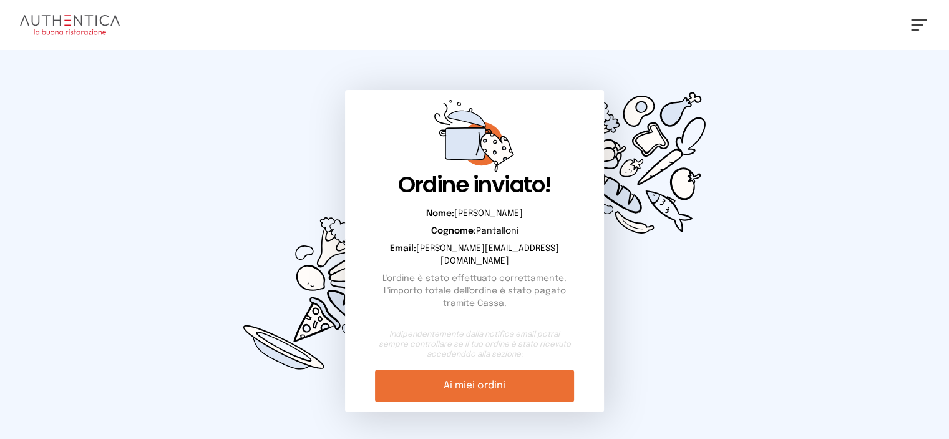
click at [489, 369] on link "Ai miei ordini" at bounding box center [475, 385] width 200 height 32
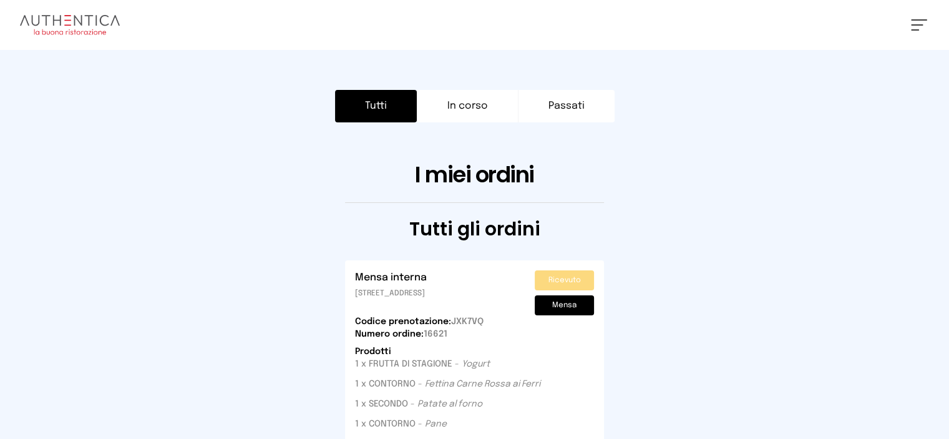
scroll to position [125, 0]
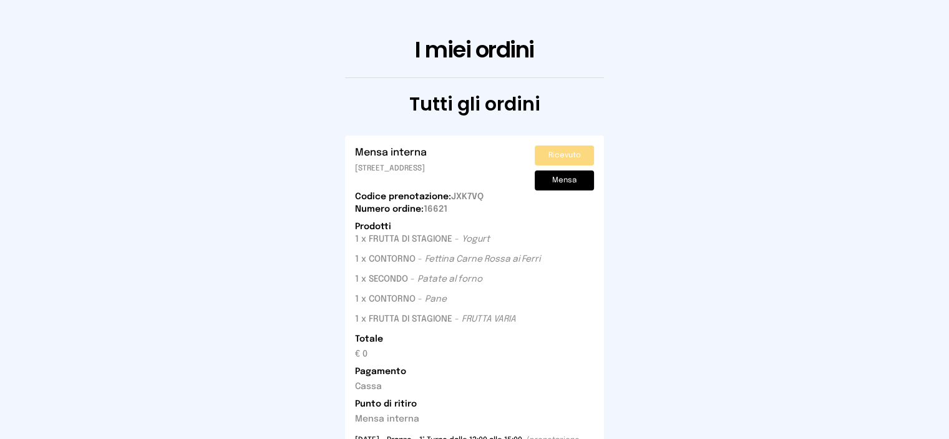
click at [710, 52] on h1 "I miei ordini" at bounding box center [475, 49] width 779 height 25
click at [594, 179] on button "Mensa" at bounding box center [565, 180] width 60 height 20
